Goal: Task Accomplishment & Management: Manage account settings

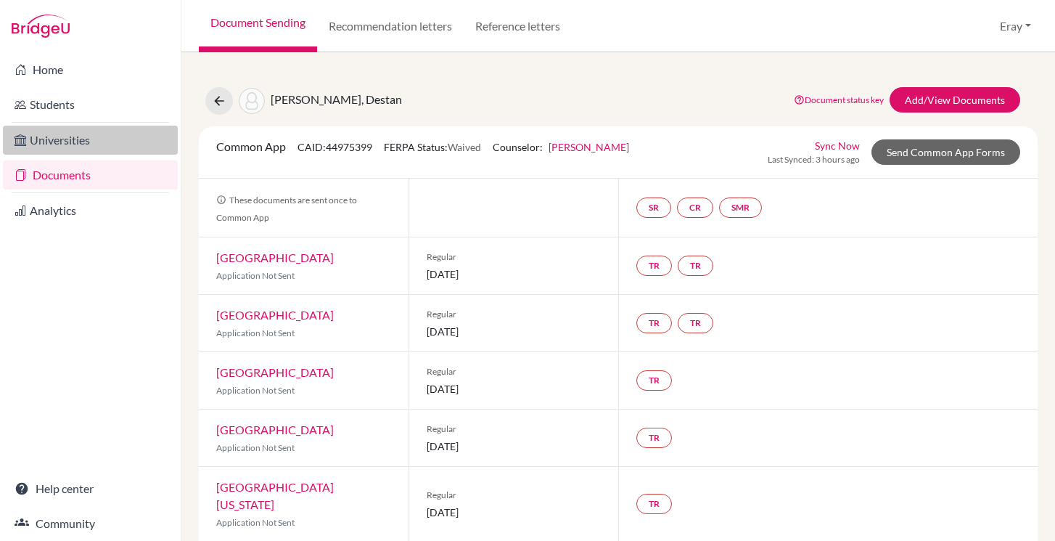
click at [87, 136] on link "Universities" at bounding box center [90, 140] width 175 height 29
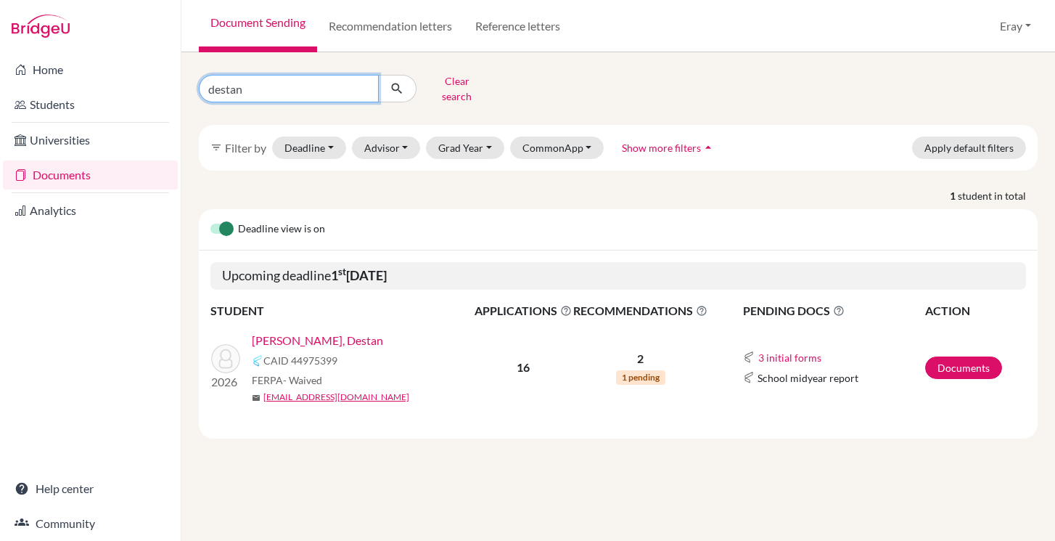
click at [306, 86] on input "destan" at bounding box center [289, 89] width 180 height 28
click at [364, 84] on input "destan" at bounding box center [289, 89] width 180 height 28
click at [351, 84] on input "Find student by name..." at bounding box center [289, 89] width 180 height 28
type input "d"
type input "mert"
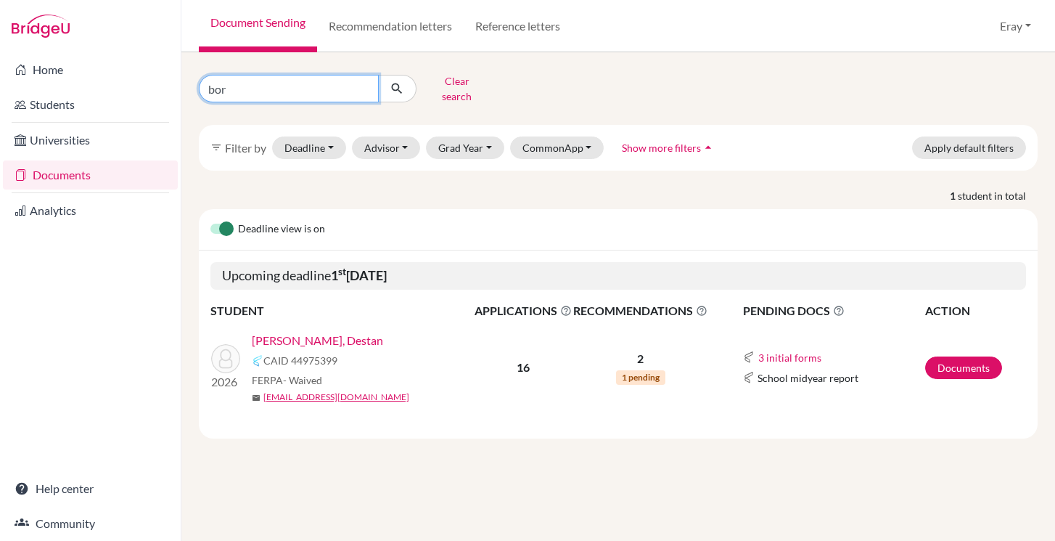
type input "bora"
click button "submit" at bounding box center [397, 89] width 38 height 28
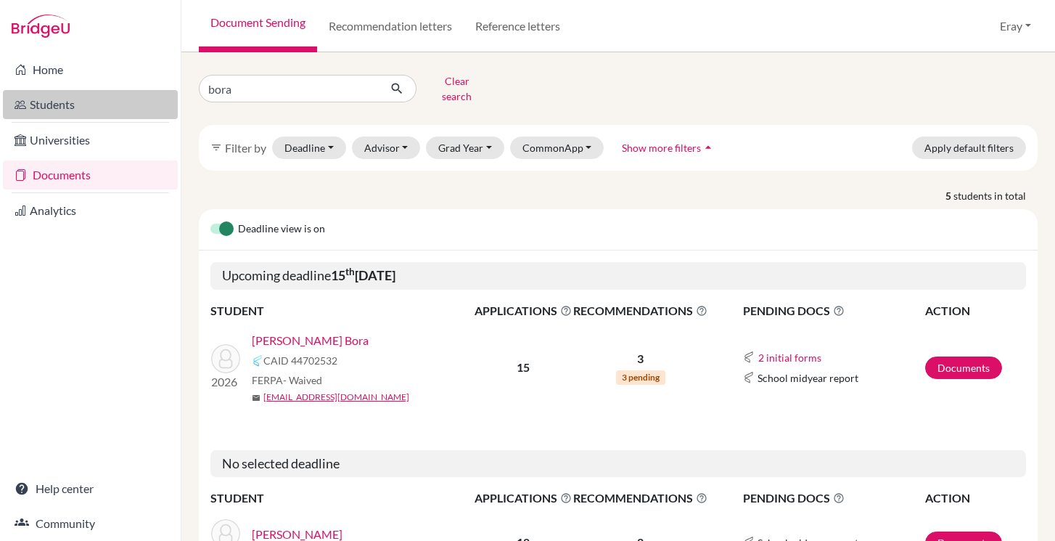
click at [106, 106] on link "Students" at bounding box center [90, 104] width 175 height 29
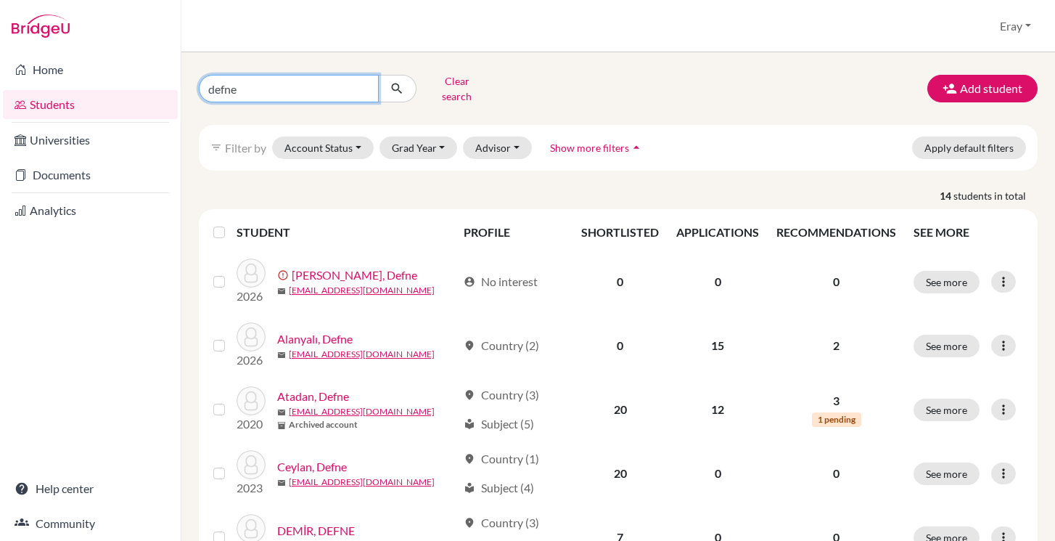
click at [330, 81] on input "defne" at bounding box center [289, 89] width 180 height 28
type input "bora duman"
click button "submit" at bounding box center [397, 89] width 38 height 28
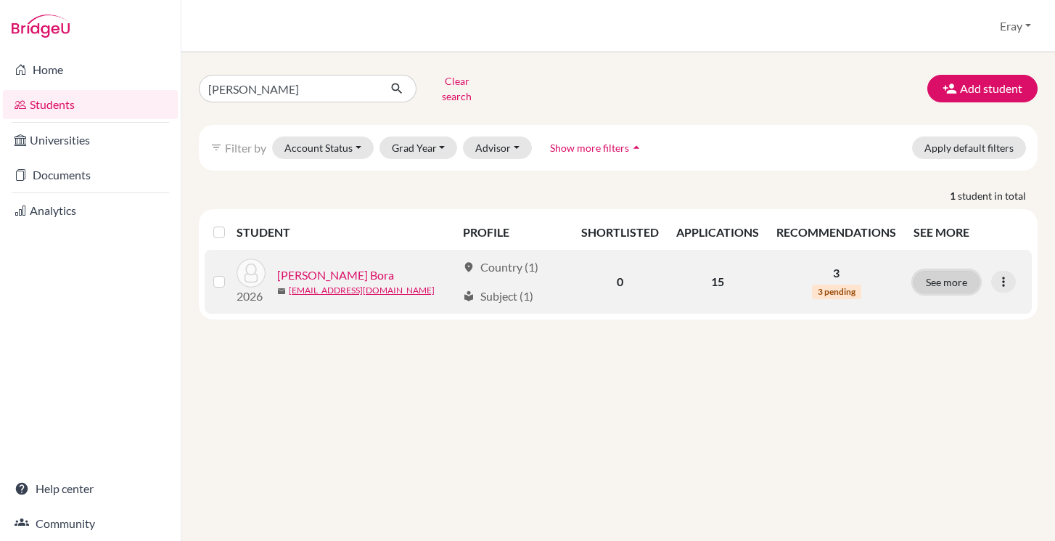
click at [962, 274] on button "See more" at bounding box center [947, 282] width 66 height 23
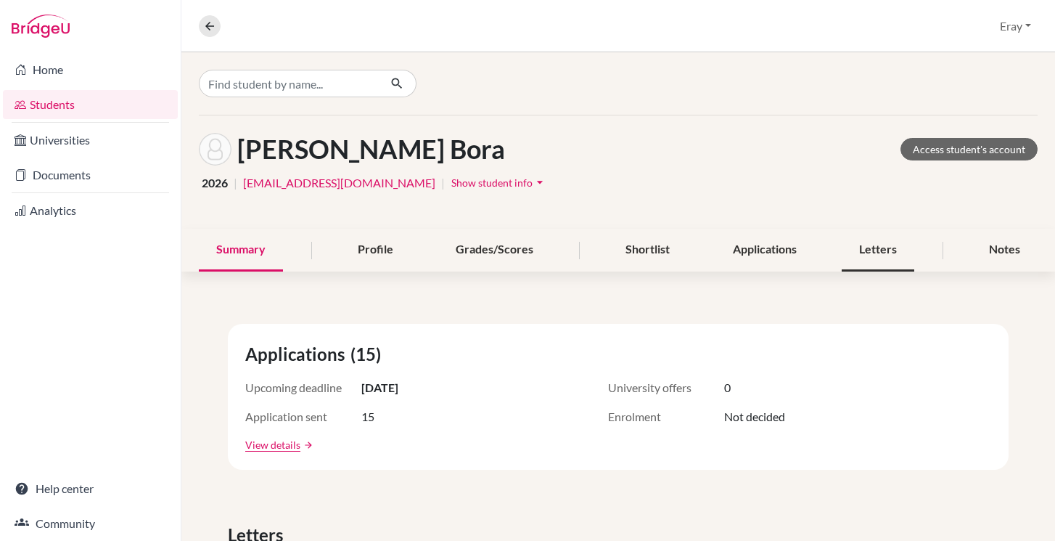
click at [851, 238] on div "Letters" at bounding box center [878, 250] width 73 height 43
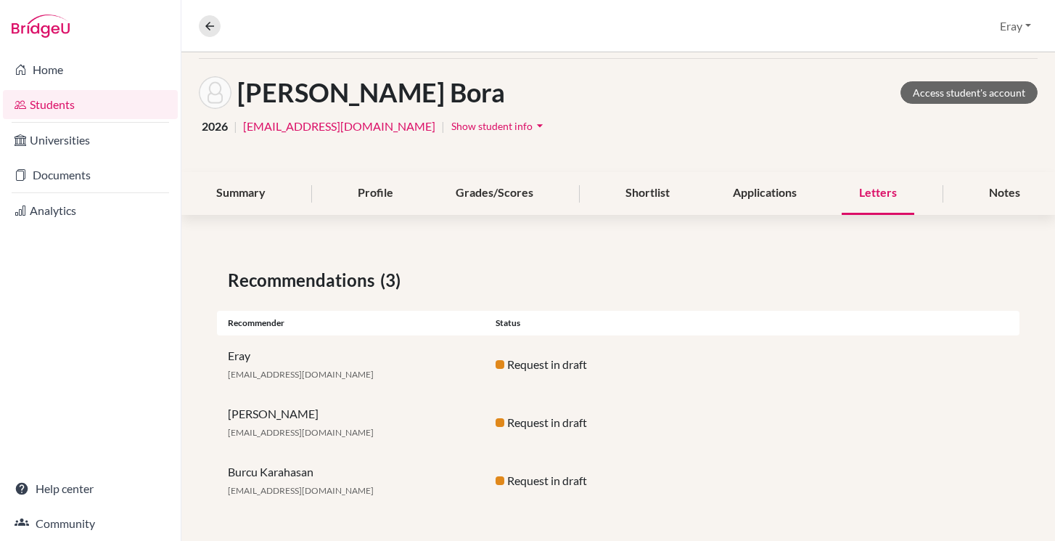
scroll to position [60, 0]
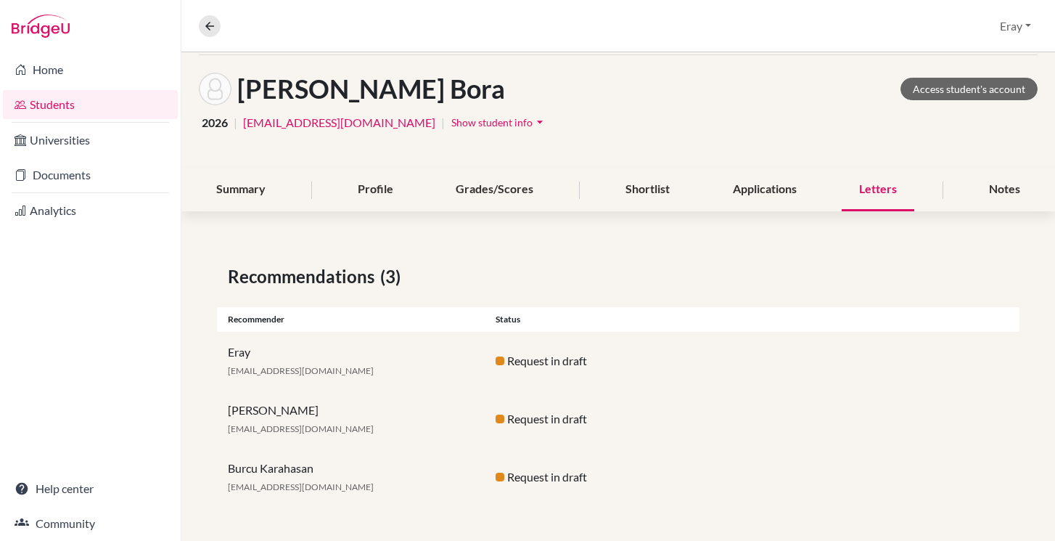
click at [978, 103] on div "Duman, Mert Bora Access student's account" at bounding box center [618, 89] width 839 height 33
click at [983, 91] on link "Access student's account" at bounding box center [969, 89] width 137 height 23
